Goal: Information Seeking & Learning: Learn about a topic

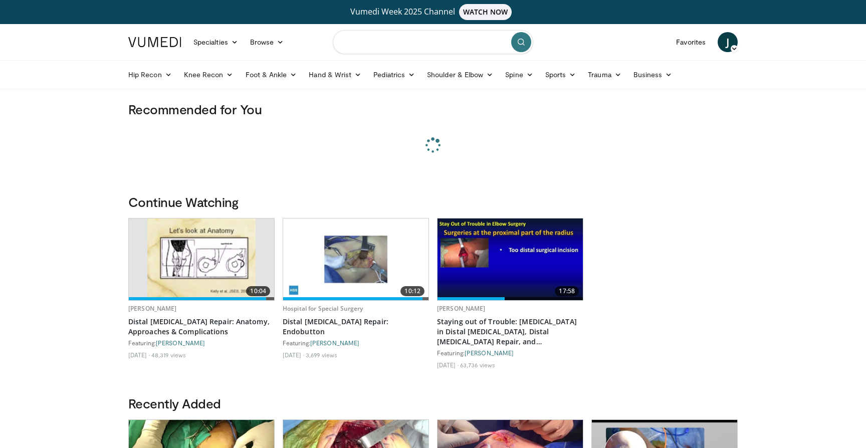
click at [374, 45] on input "Search topics, interventions" at bounding box center [433, 42] width 200 height 24
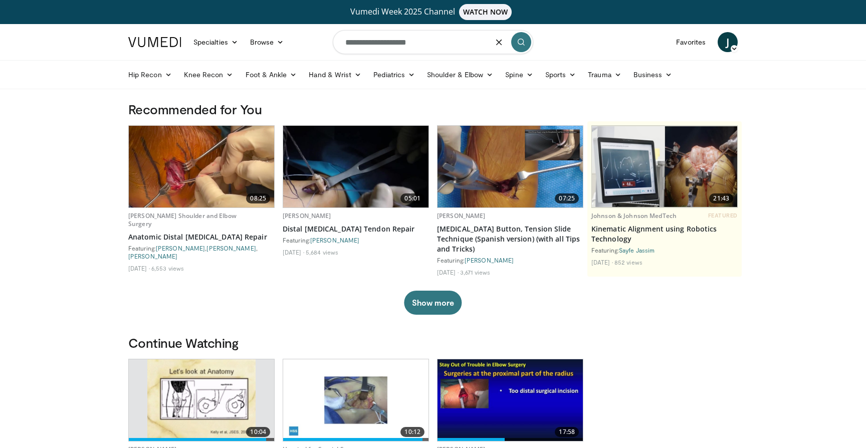
type input "**********"
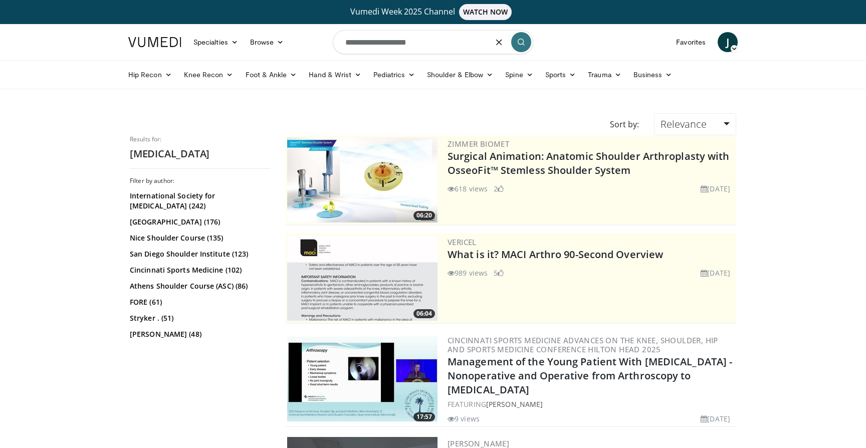
click at [446, 45] on input "**********" at bounding box center [433, 42] width 200 height 24
type input "**********"
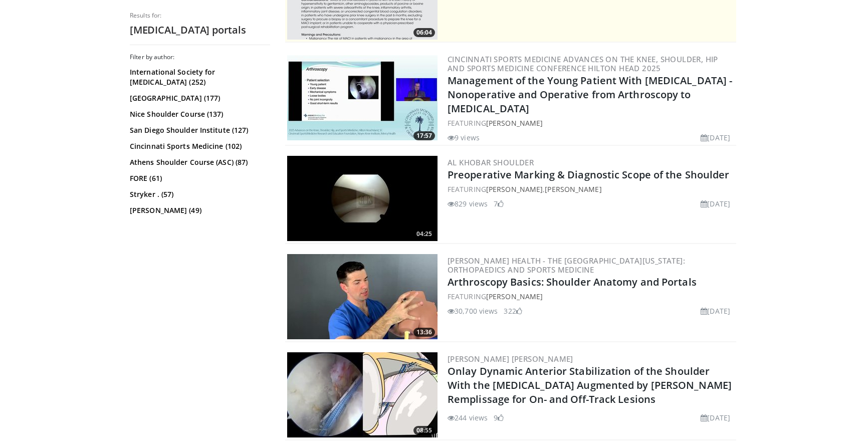
scroll to position [293, 0]
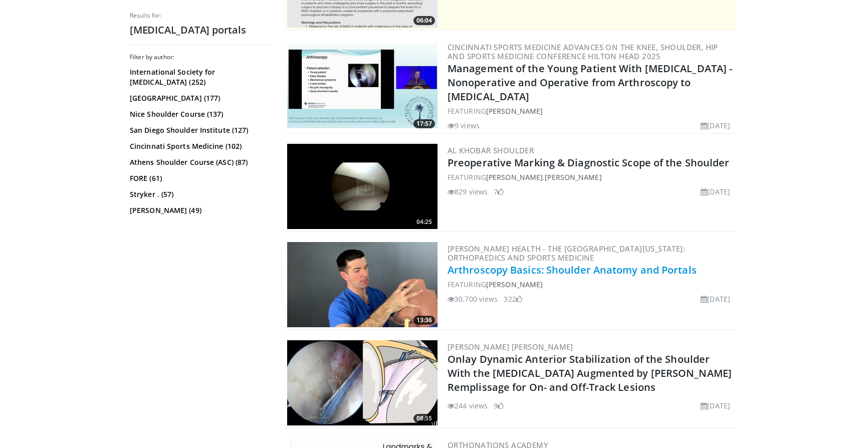
click at [593, 265] on link "Arthroscopy Basics: Shoulder Anatomy and Portals" at bounding box center [571, 270] width 249 height 14
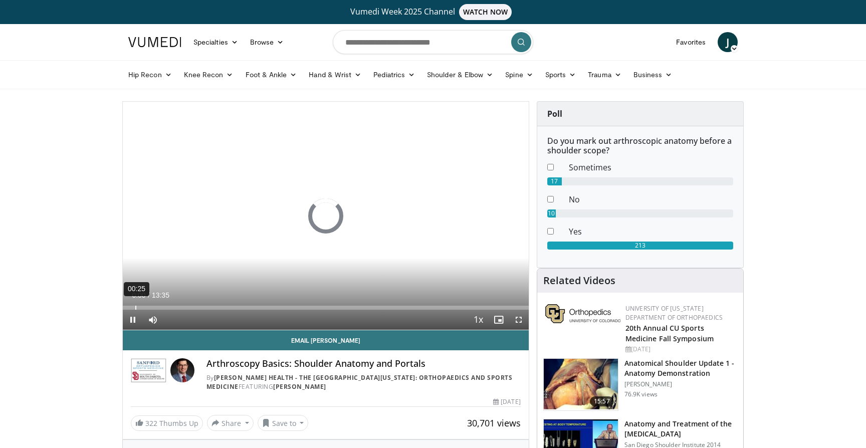
click at [135, 306] on div "00:25" at bounding box center [135, 308] width 1 height 4
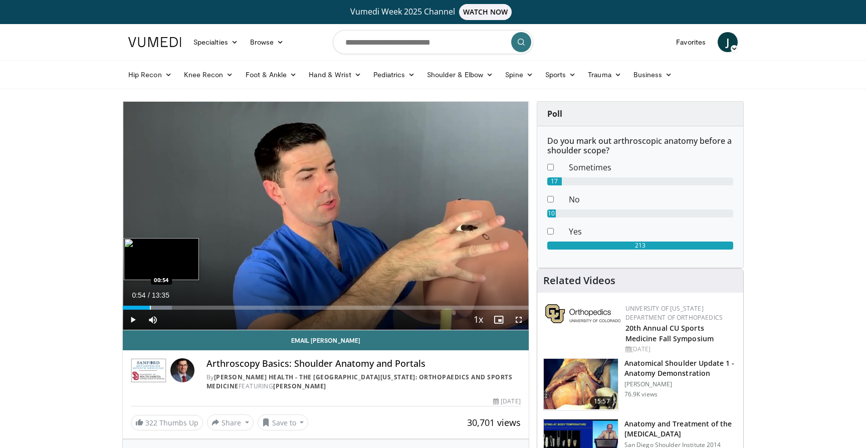
click at [150, 306] on div "Progress Bar" at bounding box center [150, 308] width 1 height 4
click at [158, 305] on div "Loaded : 14.59% 00:56 01:10" at bounding box center [326, 305] width 406 height 10
click at [170, 308] on div "Progress Bar" at bounding box center [170, 308] width 1 height 4
click at [180, 307] on div "Progress Bar" at bounding box center [180, 308] width 1 height 4
click at [190, 306] on div "Progress Bar" at bounding box center [190, 308] width 1 height 4
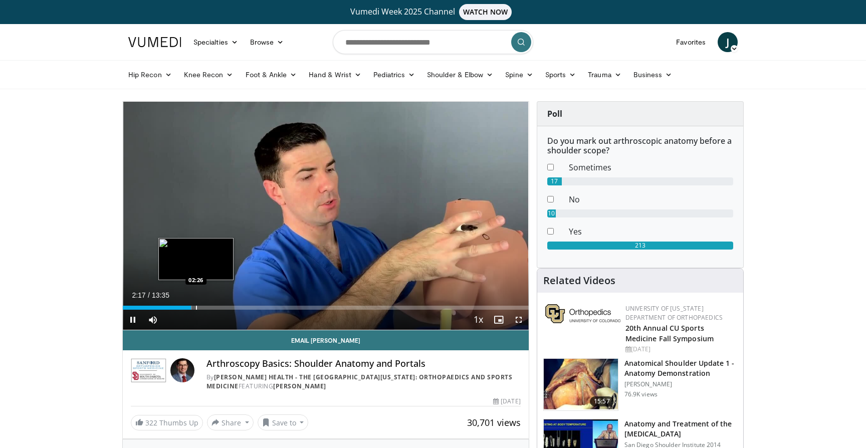
click at [196, 306] on div "Progress Bar" at bounding box center [196, 308] width 1 height 4
click at [204, 307] on div "Progress Bar" at bounding box center [204, 308] width 1 height 4
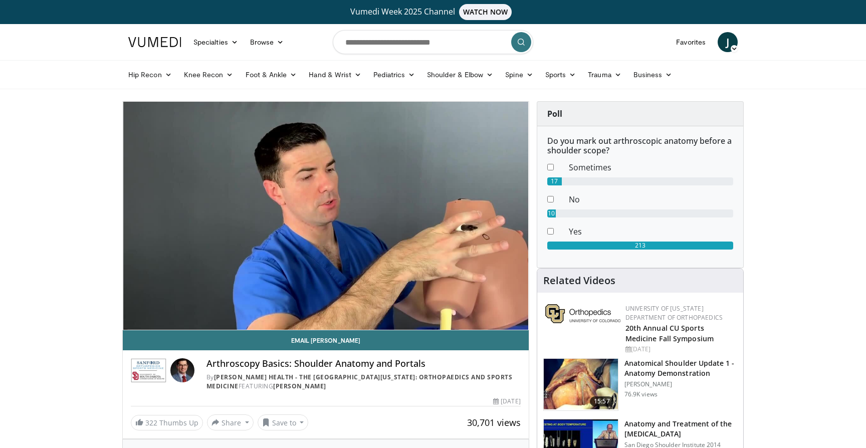
click at [217, 306] on video-js "**********" at bounding box center [326, 216] width 406 height 228
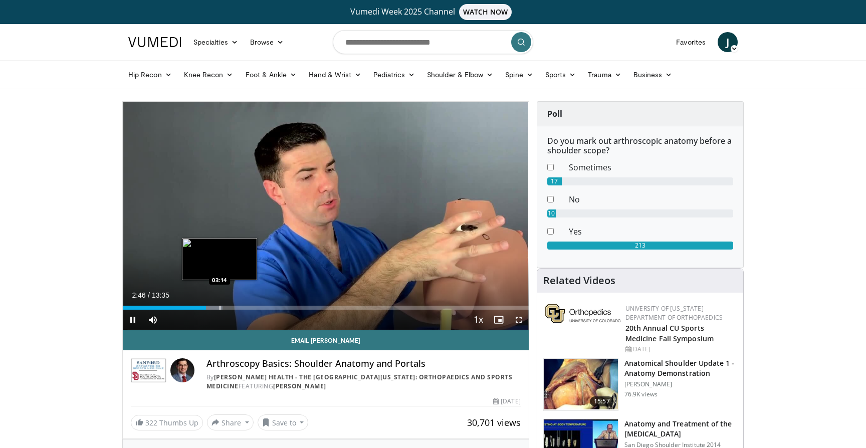
click at [219, 305] on div "Loaded : 24.55% 02:46 03:14" at bounding box center [326, 305] width 406 height 10
click at [233, 306] on div "Progress Bar" at bounding box center [233, 308] width 1 height 4
click at [255, 305] on div "Loaded : 36.50% 03:57 04:26" at bounding box center [326, 305] width 406 height 10
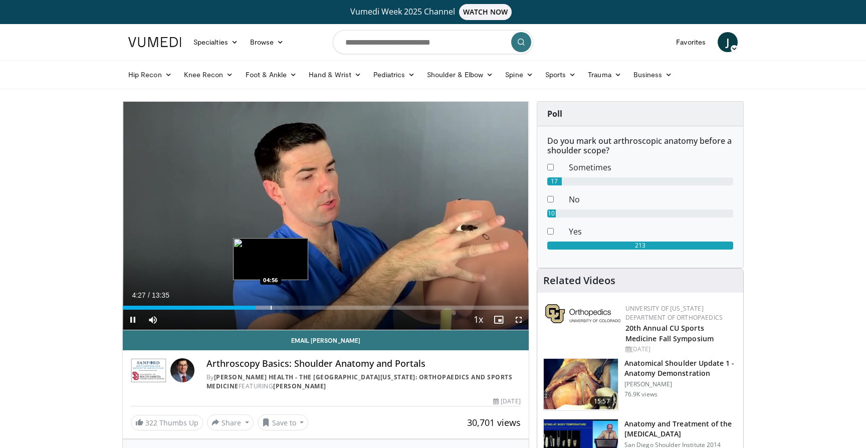
click at [270, 305] on div "Loaded : 36.84% 04:27 04:56" at bounding box center [326, 305] width 406 height 10
click at [296, 308] on div "Progress Bar" at bounding box center [296, 308] width 1 height 4
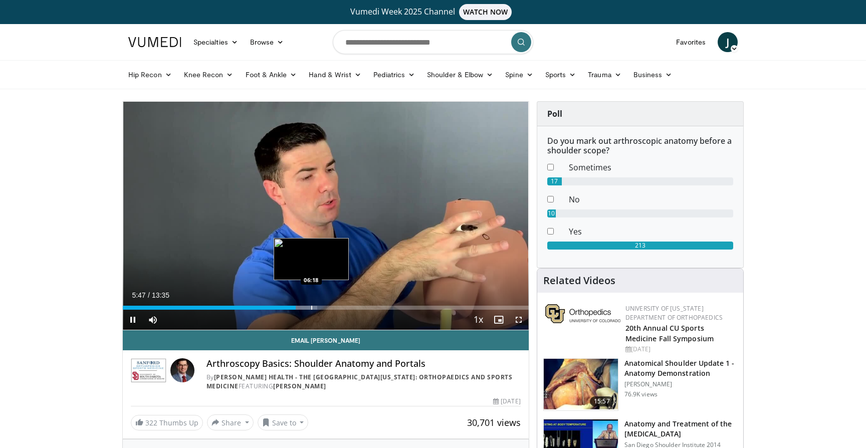
click at [311, 306] on div "Progress Bar" at bounding box center [311, 308] width 1 height 4
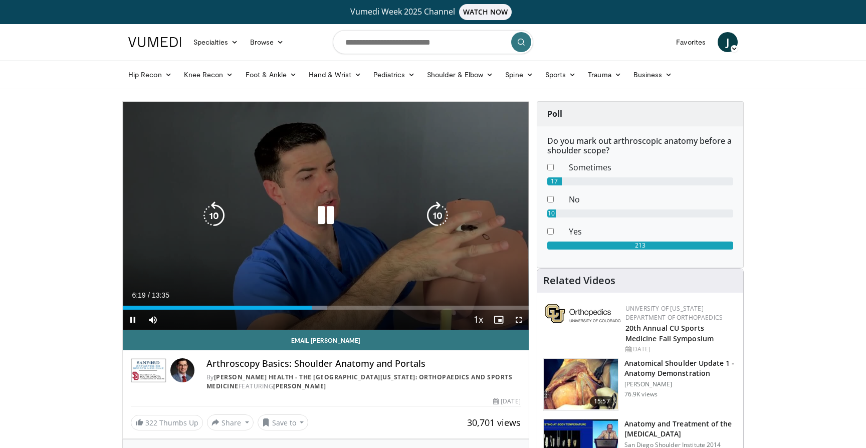
click at [327, 307] on div "Loaded : 50.35% 06:19 06:52" at bounding box center [326, 308] width 406 height 4
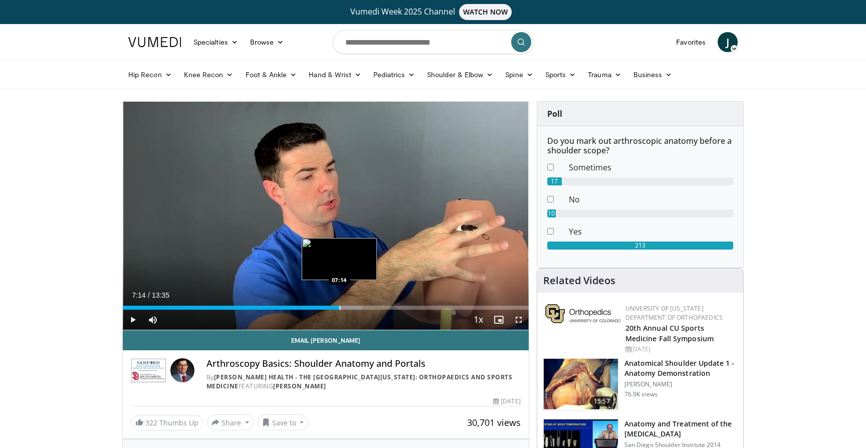
click at [339, 307] on div "Loaded : 58.94% 07:14 07:14" at bounding box center [326, 308] width 406 height 4
click at [352, 307] on div "Progress Bar" at bounding box center [351, 308] width 47 height 4
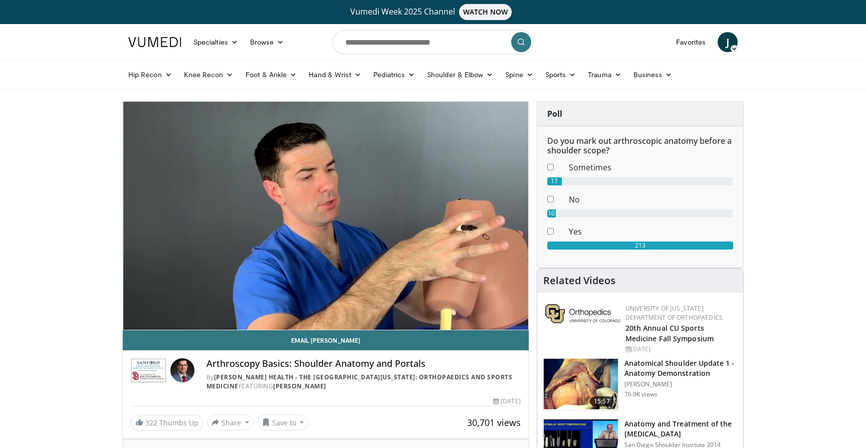
click at [362, 306] on video-js "**********" at bounding box center [326, 216] width 406 height 228
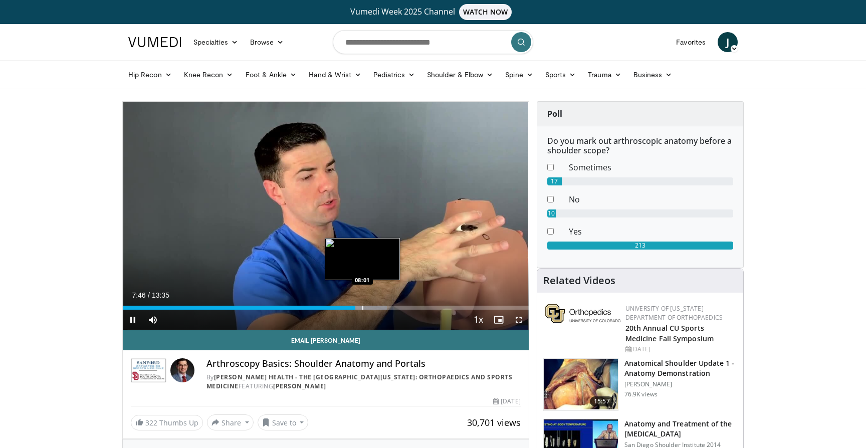
click at [362, 305] on div "Loaded : 65.08% 07:46 08:01" at bounding box center [326, 305] width 406 height 10
click at [369, 305] on div "Loaded : 65.70% 08:01 08:14" at bounding box center [326, 305] width 406 height 10
click at [386, 304] on div "Loaded : 68.76% 08:16 08:47" at bounding box center [326, 305] width 406 height 10
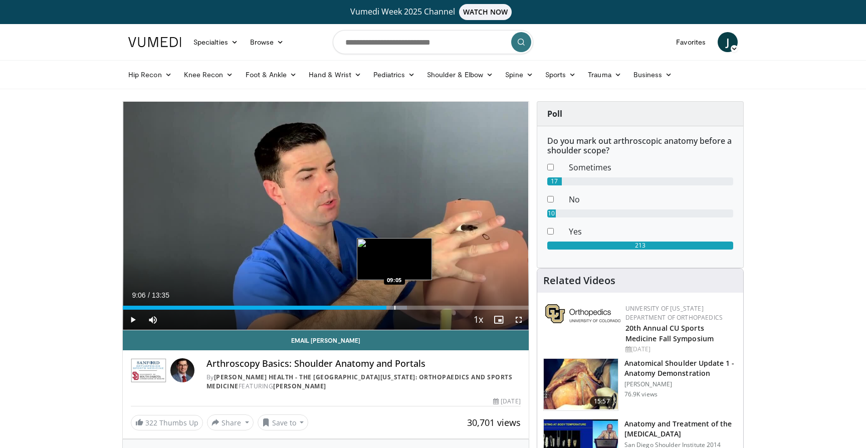
click at [395, 304] on div "Loaded : 69.99% 08:49 09:05" at bounding box center [326, 305] width 406 height 10
click at [407, 306] on div "Progress Bar" at bounding box center [407, 308] width 1 height 4
click at [415, 306] on div "Progress Bar" at bounding box center [415, 308] width 1 height 4
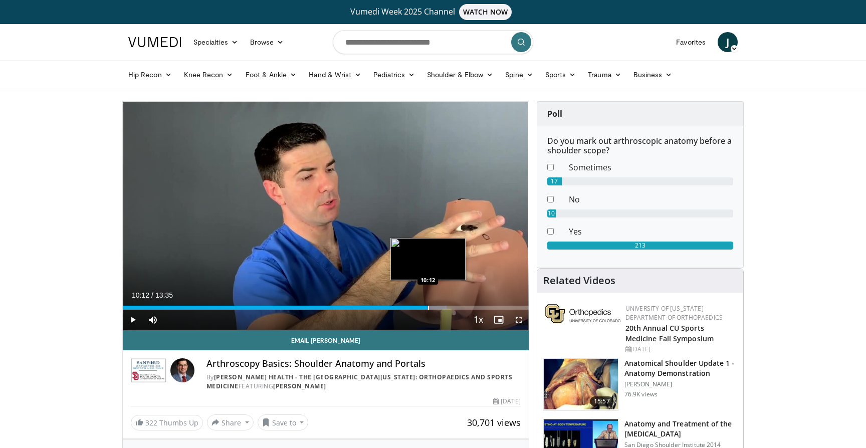
click at [428, 308] on div "Progress Bar" at bounding box center [428, 308] width 1 height 4
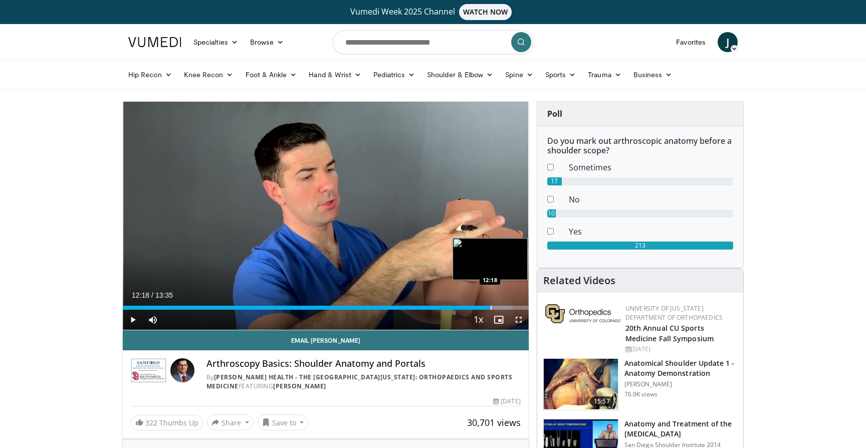
click at [490, 306] on div "Progress Bar" at bounding box center [490, 308] width 1 height 4
click at [510, 305] on div "Loaded : 99.78% 12:32 12:58" at bounding box center [326, 305] width 406 height 10
